Goal: Task Accomplishment & Management: Complete application form

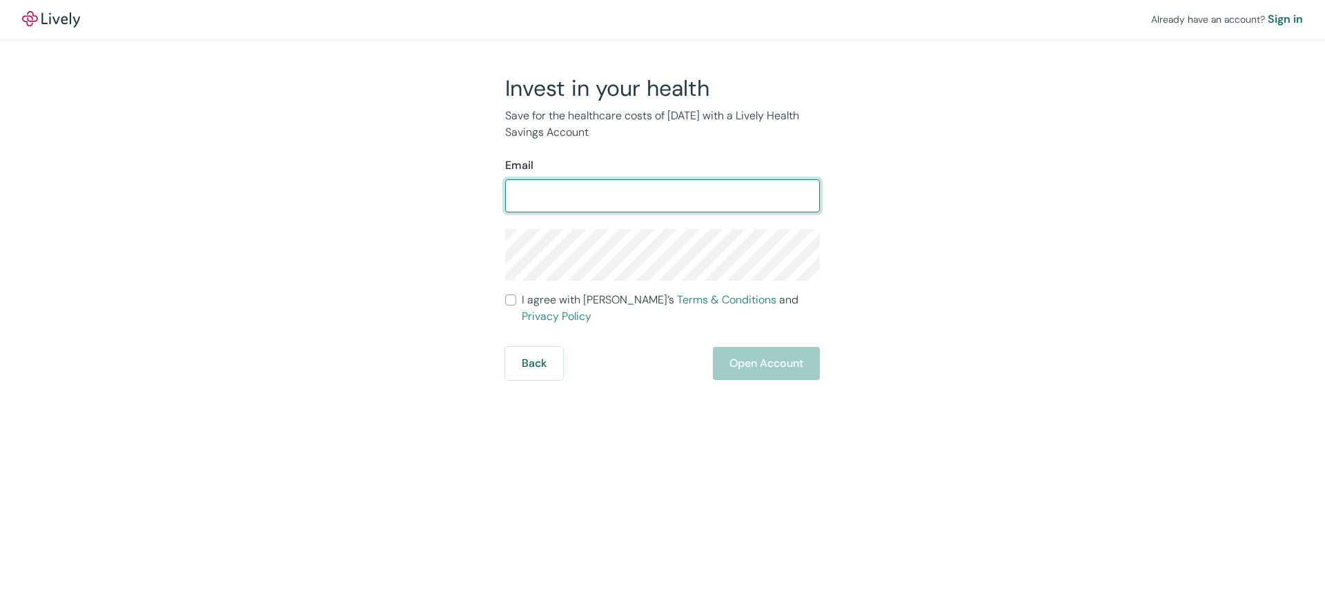
click at [598, 206] on input "Email" at bounding box center [662, 196] width 315 height 28
type input "[EMAIL_ADDRESS][DOMAIN_NAME]"
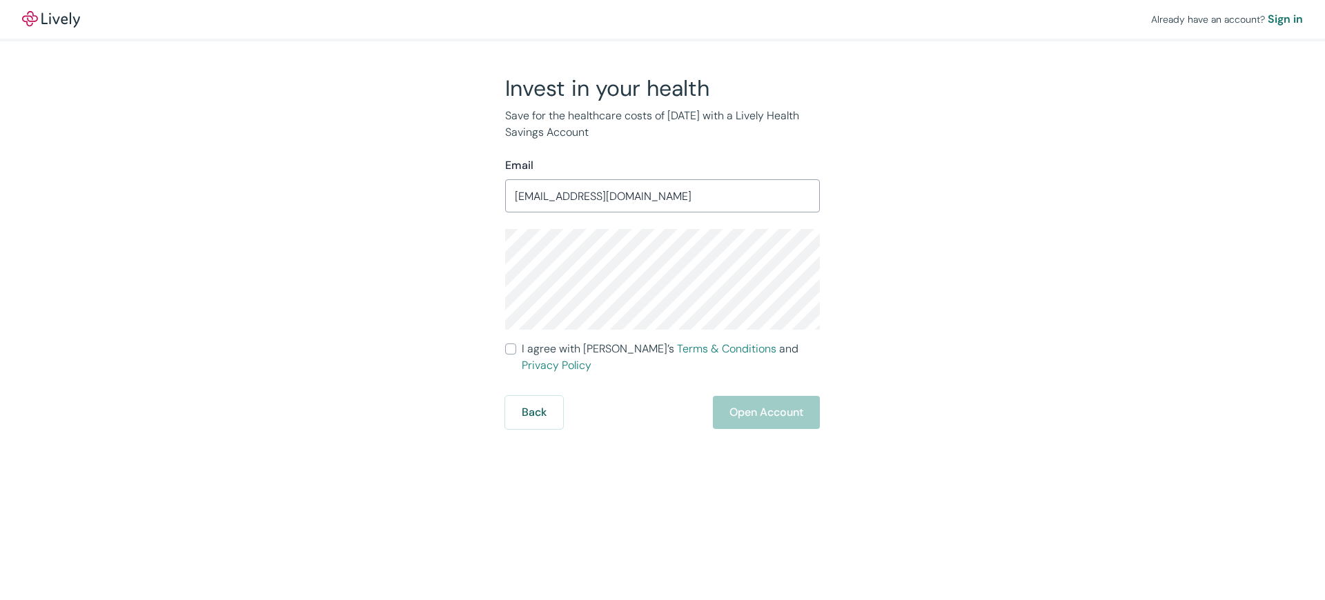
click at [515, 350] on input "I agree with Lively’s Terms & Conditions and Privacy Policy" at bounding box center [510, 349] width 11 height 11
checkbox input "true"
click at [782, 401] on button "Open Account" at bounding box center [766, 412] width 107 height 33
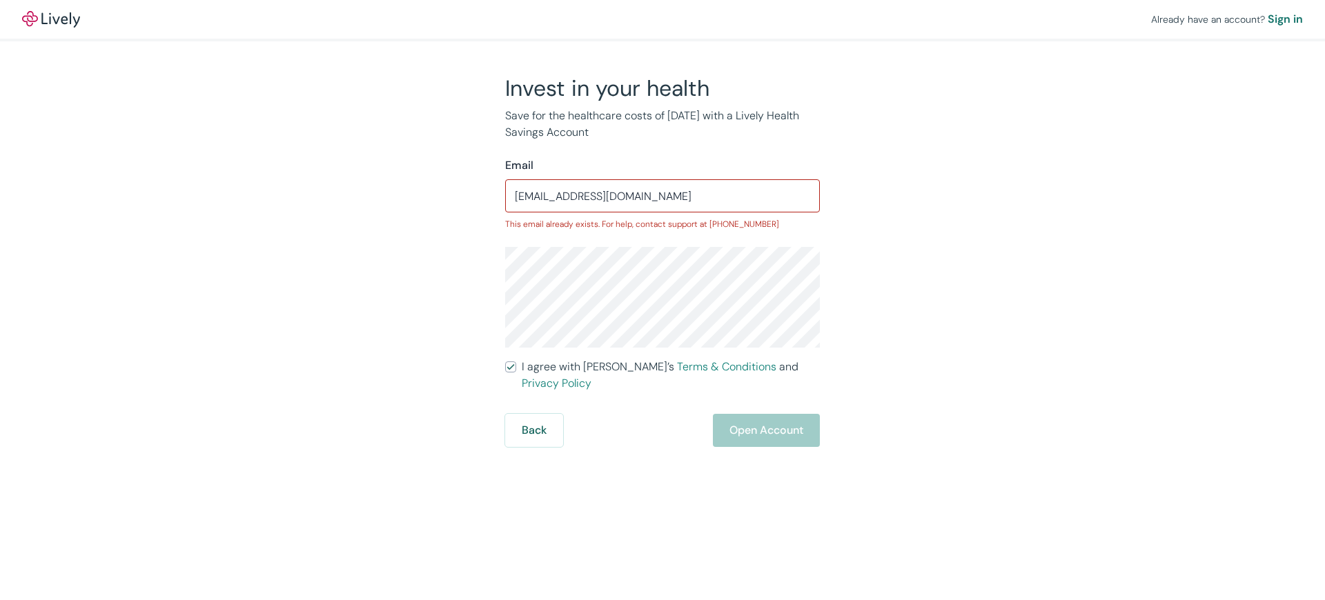
drag, startPoint x: 1212, startPoint y: 144, endPoint x: 1267, endPoint y: 29, distance: 127.2
click at [1213, 144] on div "Already have an account? Sign in Invest in your health Save for the healthcare …" at bounding box center [662, 223] width 1325 height 447
click at [535, 414] on button "Back" at bounding box center [534, 430] width 58 height 33
